Goal: Information Seeking & Learning: Learn about a topic

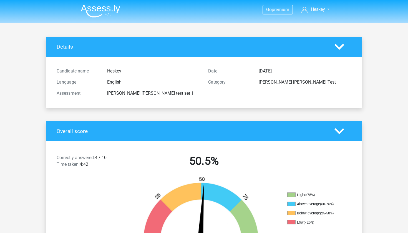
click at [110, 11] on img at bounding box center [100, 10] width 39 height 13
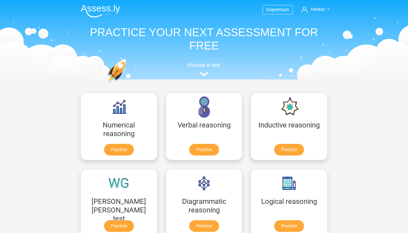
scroll to position [2, 0]
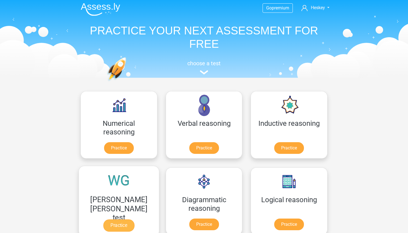
click at [134, 219] on link "Practice" at bounding box center [118, 225] width 31 height 12
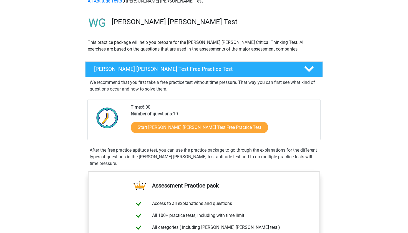
scroll to position [93, 0]
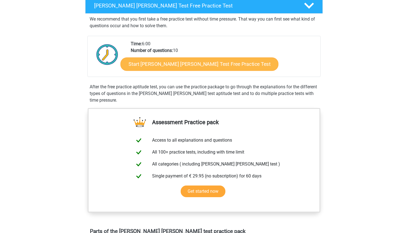
click at [208, 62] on link "Start Watson Glaser Test Free Practice Test" at bounding box center [199, 63] width 158 height 13
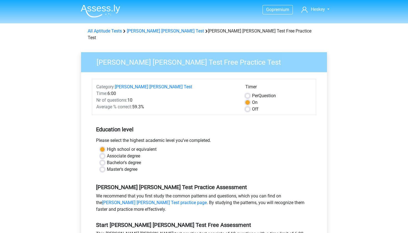
click at [131, 159] on label "Bachelor's degree" at bounding box center [124, 162] width 34 height 7
click at [105, 159] on input "Bachelor's degree" at bounding box center [102, 162] width 4 height 6
radio input "true"
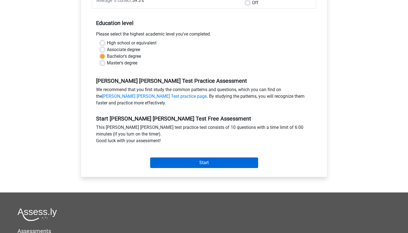
click at [186, 158] on input "Start" at bounding box center [204, 162] width 108 height 11
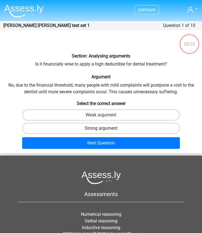
click at [80, 127] on label "Strong argument" at bounding box center [101, 128] width 158 height 11
click at [101, 128] on input "Strong argument" at bounding box center [103, 130] width 4 height 4
radio input "true"
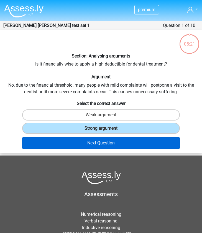
click at [102, 138] on button "Next Question" at bounding box center [101, 143] width 158 height 12
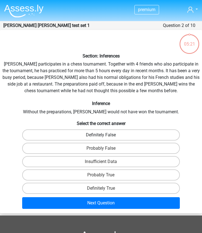
scroll to position [22, 0]
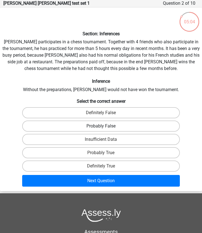
click at [64, 124] on label "Probably False" at bounding box center [101, 125] width 158 height 11
click at [101, 126] on input "Probably False" at bounding box center [103, 128] width 4 height 4
radio input "true"
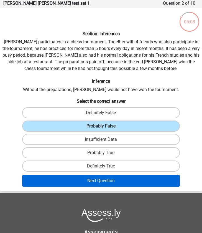
click at [81, 184] on button "Next Question" at bounding box center [101, 181] width 158 height 12
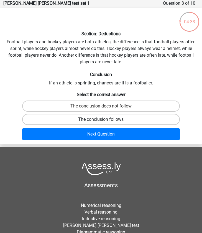
click at [100, 119] on label "The conclusion follows" at bounding box center [101, 119] width 158 height 11
click at [101, 119] on input "The conclusion follows" at bounding box center [103, 121] width 4 height 4
radio input "true"
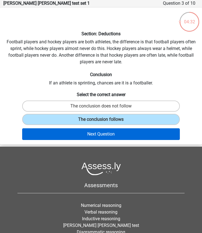
click at [111, 135] on button "Next Question" at bounding box center [101, 134] width 158 height 12
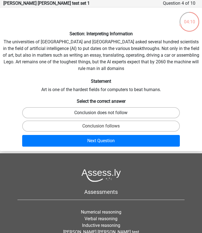
click at [96, 110] on label "Conclusion does not follow" at bounding box center [101, 112] width 158 height 11
click at [101, 113] on input "Conclusion does not follow" at bounding box center [103, 115] width 4 height 4
radio input "true"
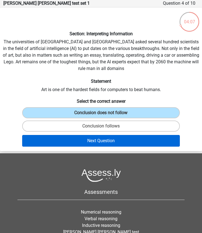
click at [95, 140] on button "Next Question" at bounding box center [101, 141] width 158 height 12
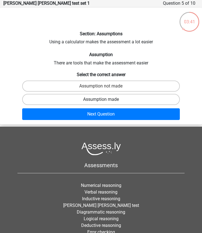
click at [110, 94] on label "Assumption made" at bounding box center [101, 99] width 158 height 11
click at [105, 99] on input "Assumption made" at bounding box center [103, 101] width 4 height 4
radio input "true"
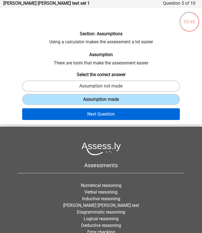
click at [107, 111] on button "Next Question" at bounding box center [101, 114] width 158 height 12
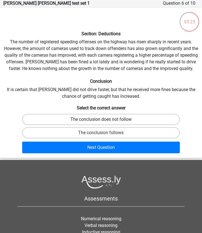
click at [87, 117] on label "The conclusion does not follow" at bounding box center [101, 119] width 158 height 11
click at [101, 119] on input "The conclusion does not follow" at bounding box center [103, 121] width 4 height 4
radio input "true"
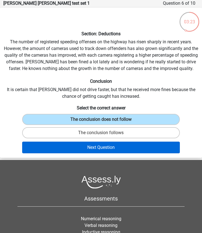
click at [114, 148] on button "Next Question" at bounding box center [101, 147] width 158 height 12
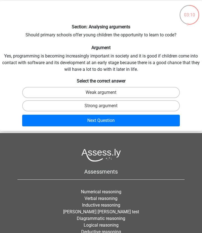
scroll to position [30, 0]
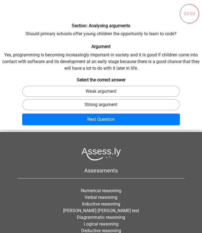
click at [77, 102] on label "Strong argument" at bounding box center [101, 104] width 158 height 11
click at [101, 105] on input "Strong argument" at bounding box center [103, 107] width 4 height 4
radio input "true"
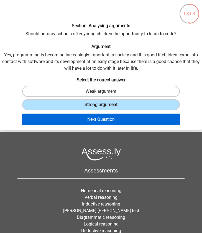
click at [90, 116] on button "Next Question" at bounding box center [101, 119] width 158 height 12
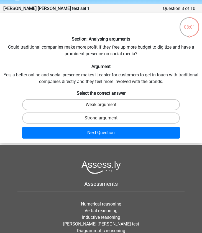
scroll to position [16, 0]
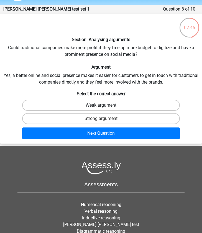
click at [79, 107] on label "Weak argument" at bounding box center [101, 105] width 158 height 11
click at [101, 107] on input "Weak argument" at bounding box center [103, 107] width 4 height 4
radio input "true"
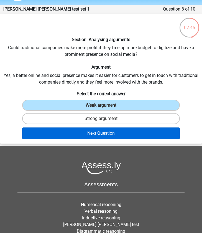
click at [90, 135] on button "Next Question" at bounding box center [101, 133] width 158 height 12
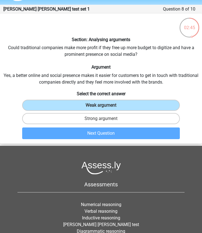
scroll to position [22, 0]
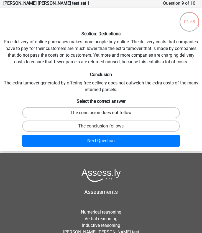
click at [113, 113] on label "The conclusion does not follow" at bounding box center [101, 112] width 158 height 11
click at [105, 113] on input "The conclusion does not follow" at bounding box center [103, 115] width 4 height 4
radio input "true"
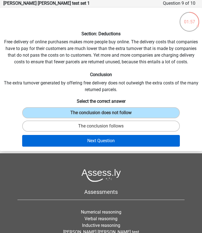
click at [113, 143] on button "Next Question" at bounding box center [101, 141] width 158 height 12
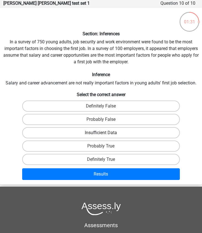
click at [97, 131] on label "Insufficient Data" at bounding box center [101, 132] width 158 height 11
click at [101, 133] on input "Insufficient Data" at bounding box center [103, 135] width 4 height 4
radio input "true"
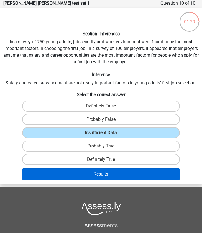
click at [109, 176] on button "Results" at bounding box center [101, 174] width 158 height 12
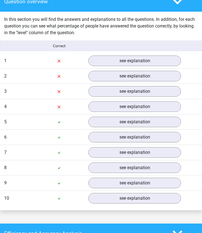
scroll to position [436, 0]
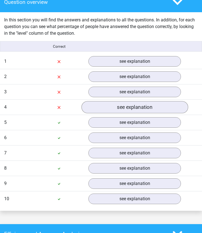
click at [110, 101] on link "see explanation" at bounding box center [135, 107] width 107 height 12
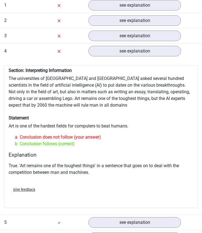
scroll to position [468, 0]
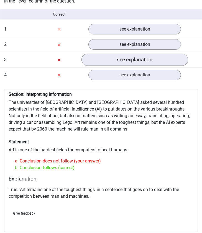
click at [102, 54] on link "see explanation" at bounding box center [135, 60] width 107 height 12
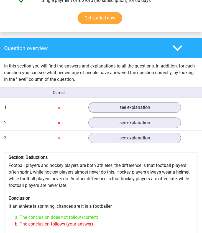
scroll to position [380, 0]
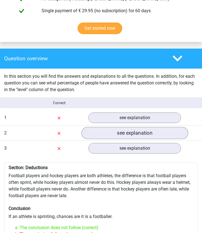
click at [115, 127] on link "see explanation" at bounding box center [135, 133] width 107 height 12
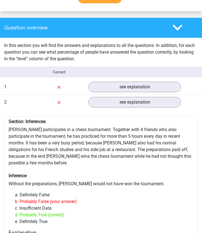
scroll to position [443, 0]
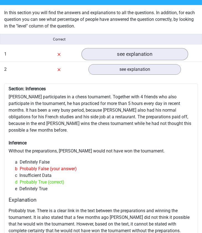
click at [97, 49] on link "see explanation" at bounding box center [135, 54] width 107 height 12
